Goal: Register for event/course

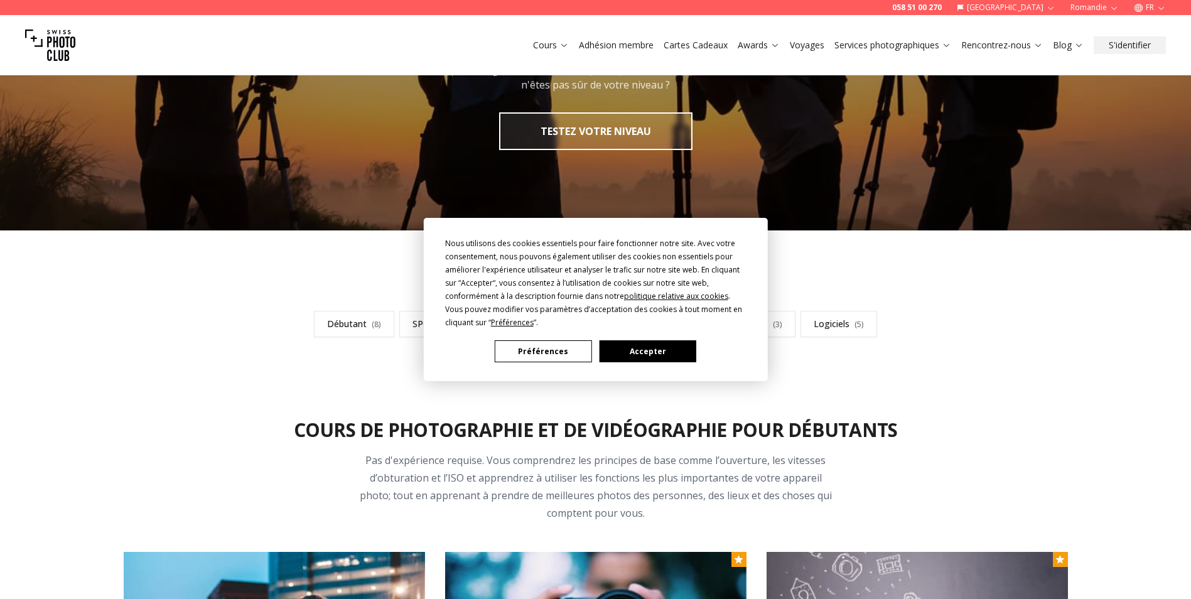
scroll to position [188, 0]
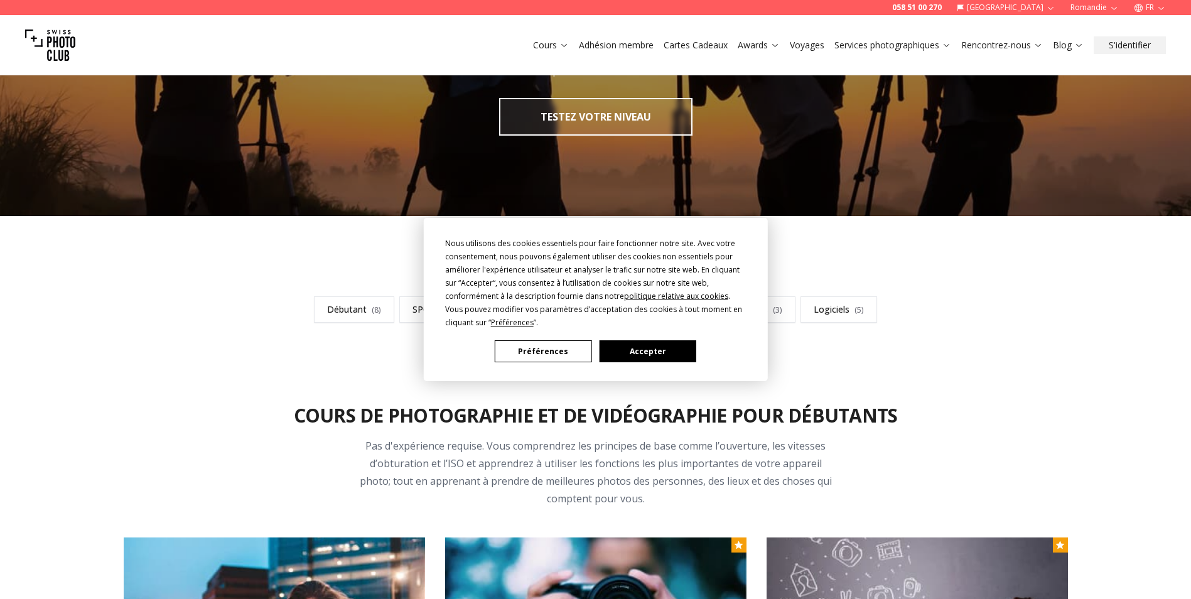
click at [635, 340] on button "Accepter" at bounding box center [647, 351] width 97 height 22
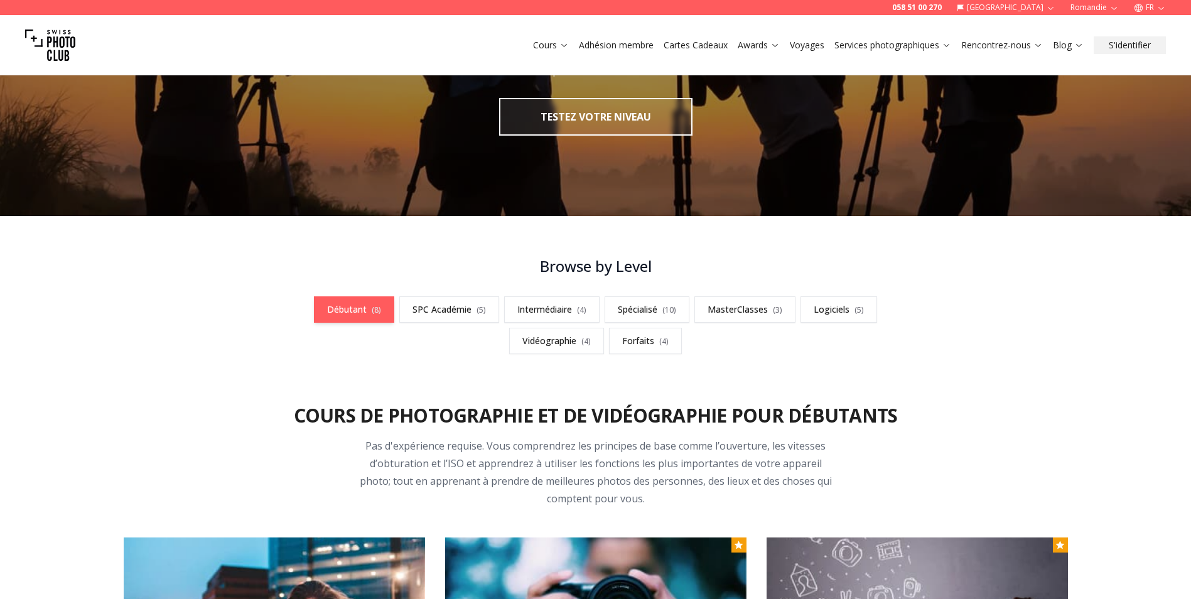
click at [359, 315] on link "Débutant ( 8 )" at bounding box center [354, 309] width 80 height 26
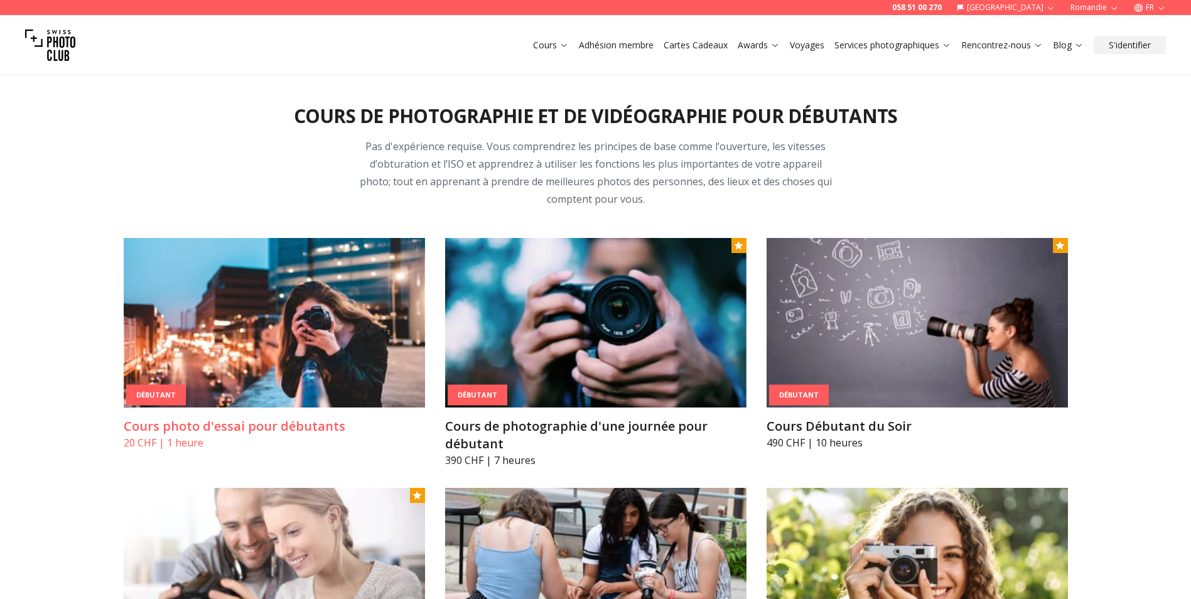
scroll to position [502, 0]
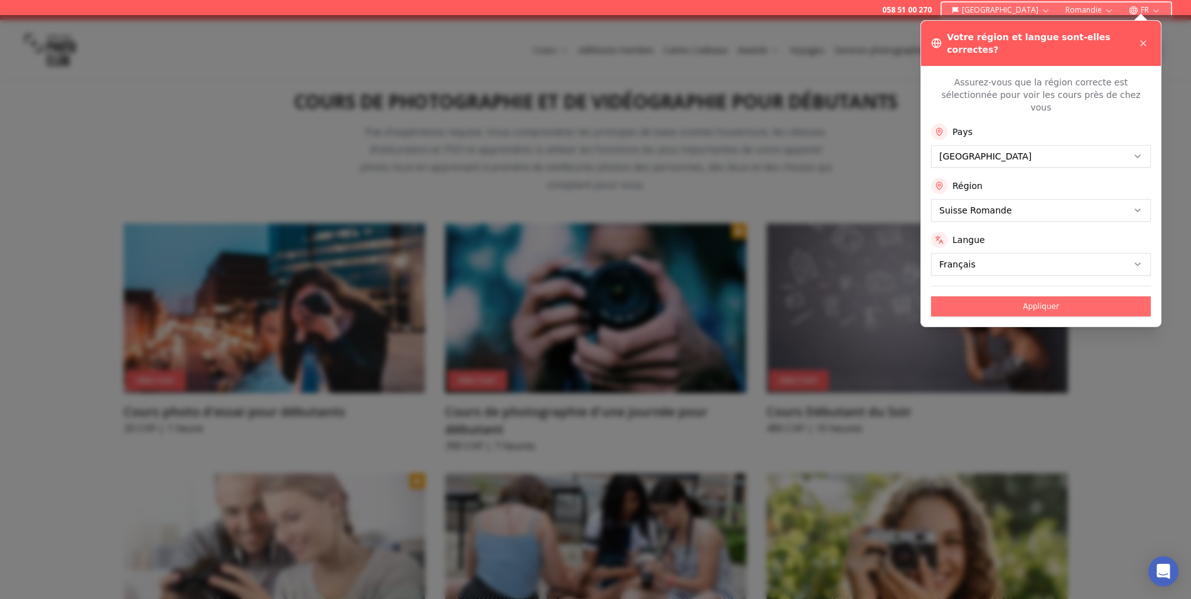
click at [1025, 296] on button "Appliquer" at bounding box center [1041, 306] width 220 height 20
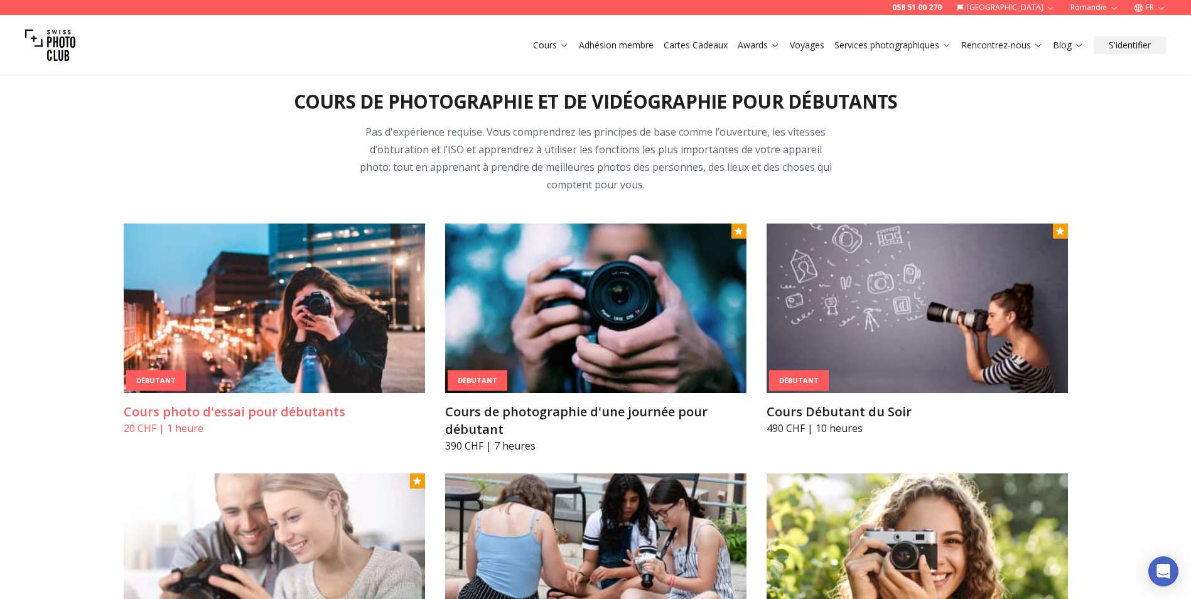
scroll to position [565, 0]
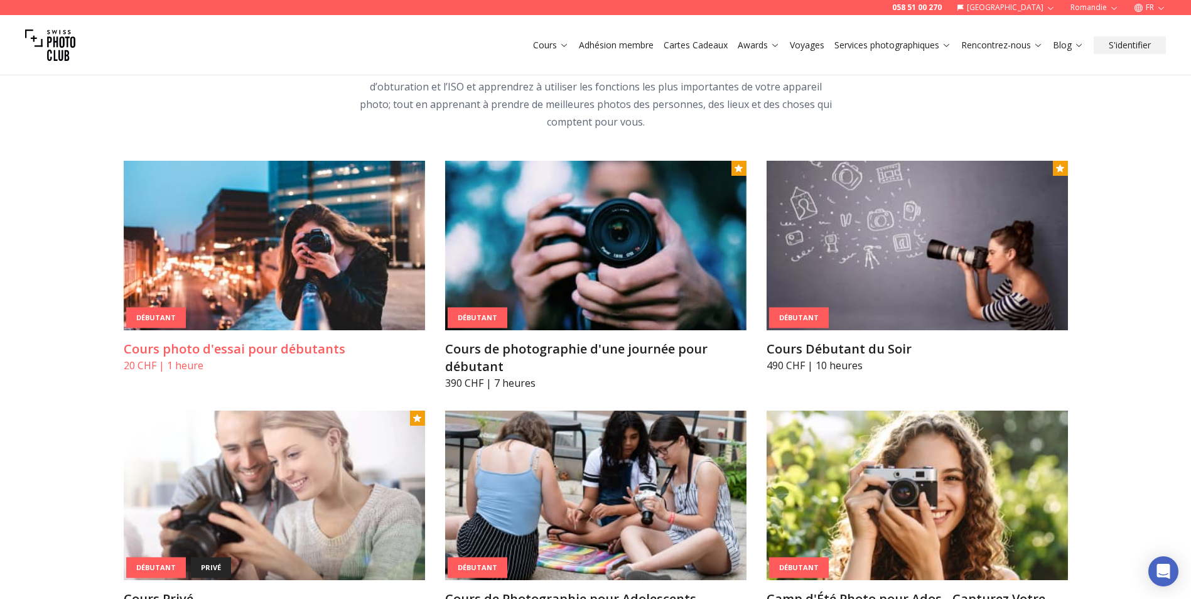
click at [213, 252] on img at bounding box center [274, 245] width 301 height 169
